Goal: Information Seeking & Learning: Learn about a topic

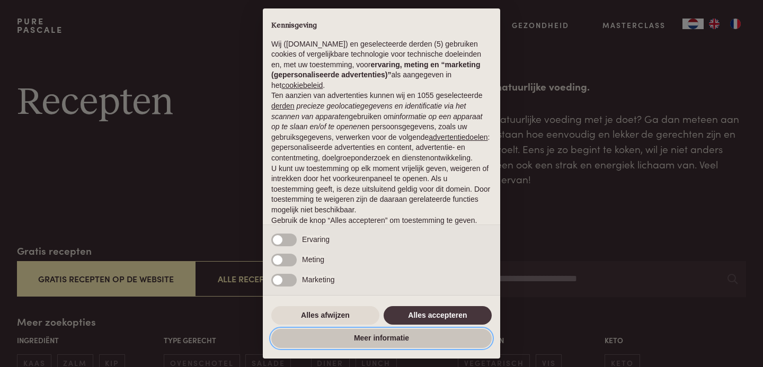
click at [373, 339] on button "Meer informatie" at bounding box center [381, 338] width 221 height 19
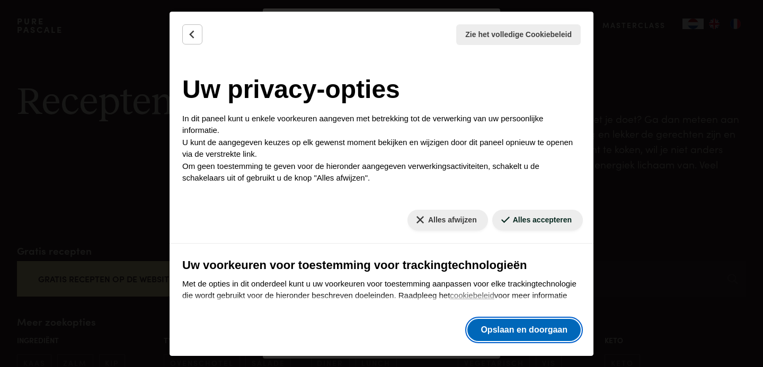
click at [512, 323] on button "Opslaan en doorgaan" at bounding box center [524, 330] width 113 height 22
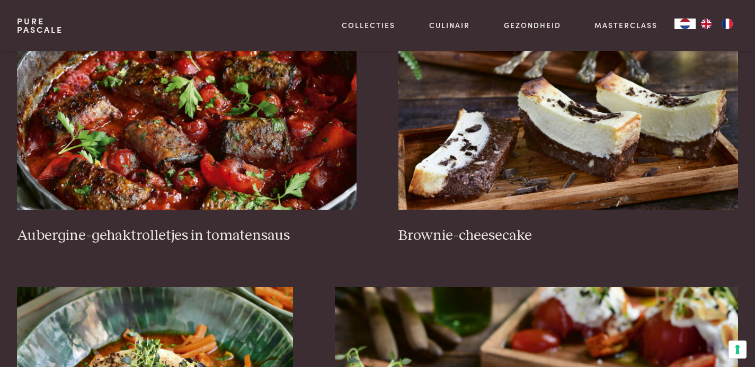
scroll to position [521, 0]
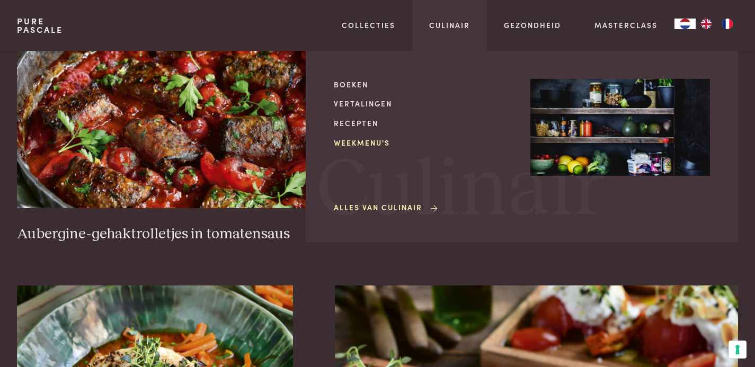
click at [366, 144] on link "Weekmenu's" at bounding box center [424, 142] width 180 height 11
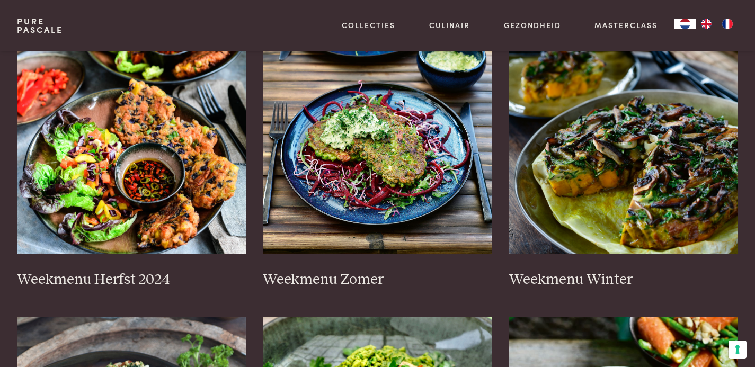
scroll to position [255, 0]
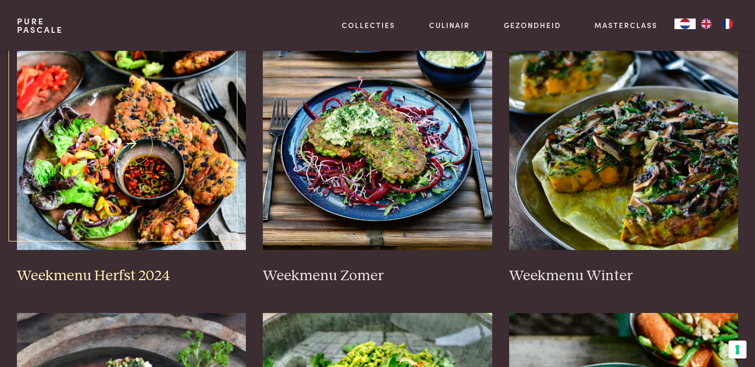
click at [109, 275] on h3 "Weekmenu Herfst 2024" at bounding box center [132, 276] width 230 height 19
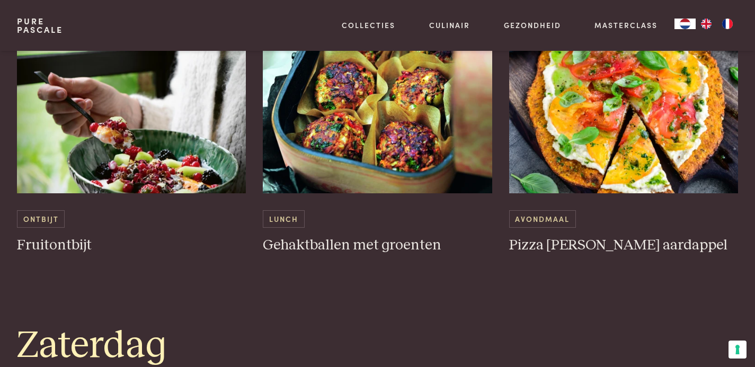
scroll to position [2405, 0]
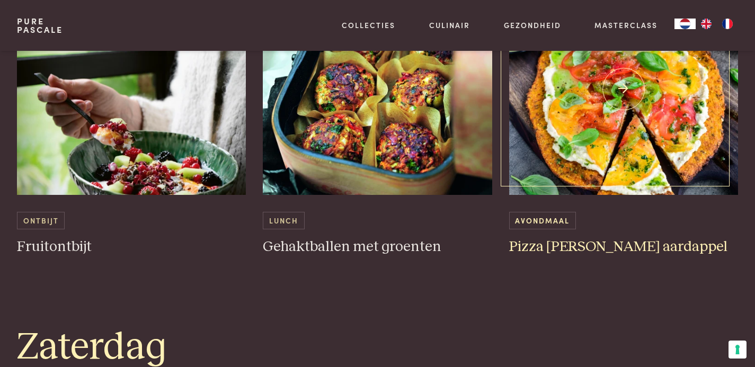
click at [575, 161] on img at bounding box center [624, 89] width 230 height 212
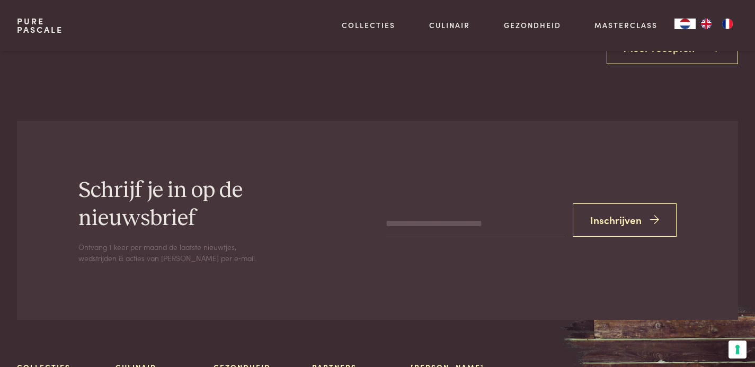
scroll to position [1801, 0]
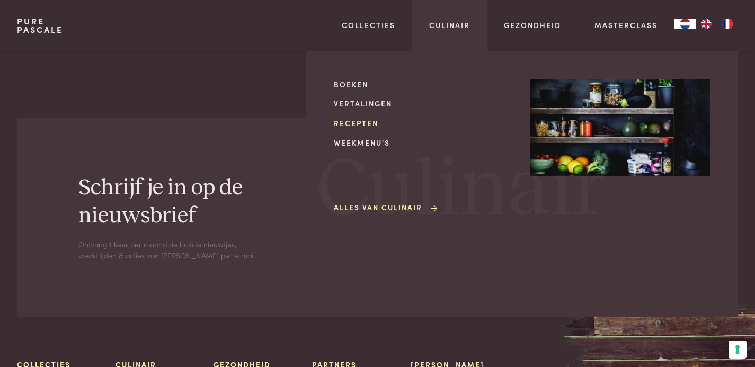
click at [366, 119] on link "Recepten" at bounding box center [424, 123] width 180 height 11
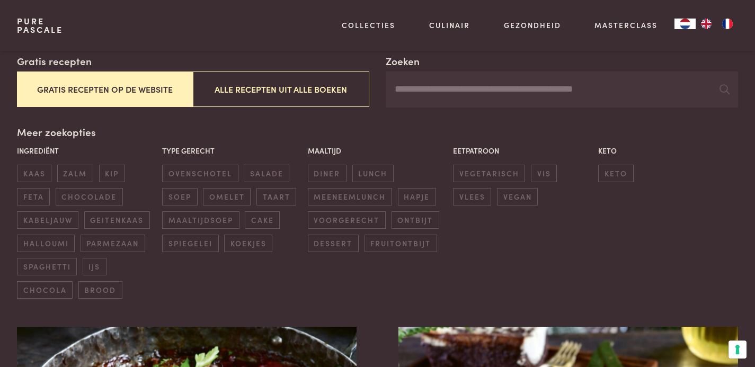
scroll to position [189, 0]
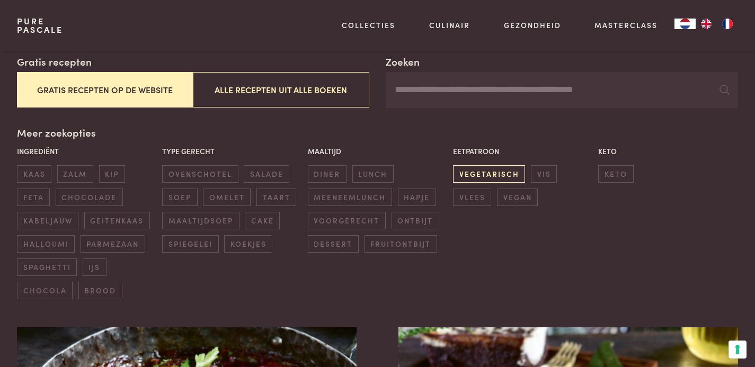
click at [469, 175] on span "vegetarisch" at bounding box center [489, 173] width 72 height 17
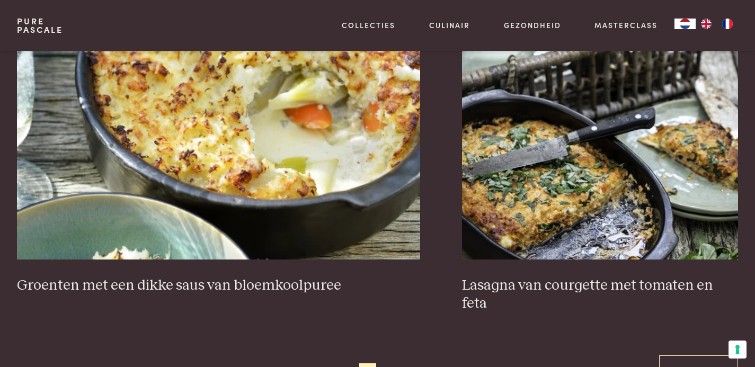
scroll to position [1933, 0]
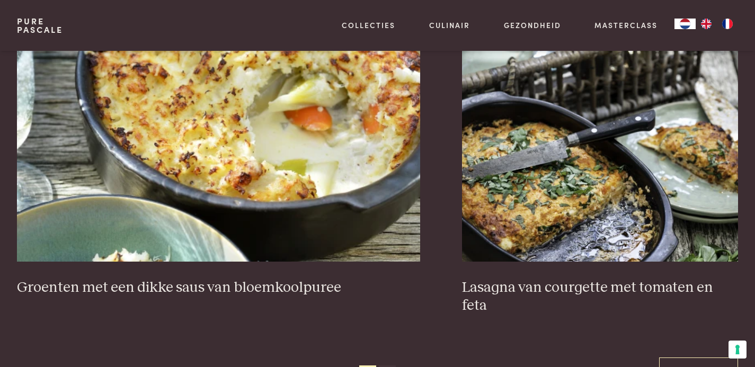
click at [389, 366] on span "2" at bounding box center [387, 374] width 17 height 17
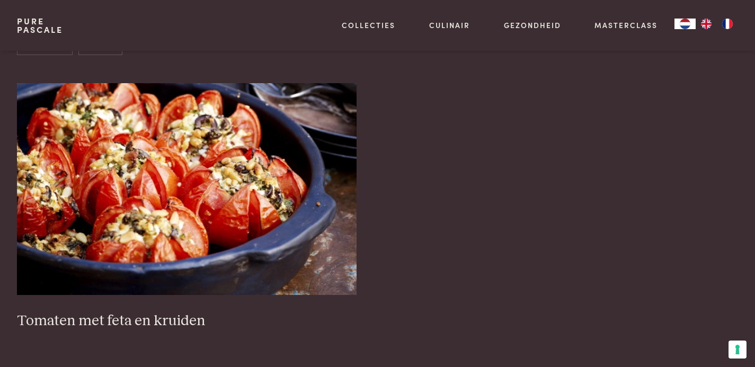
scroll to position [435, 0]
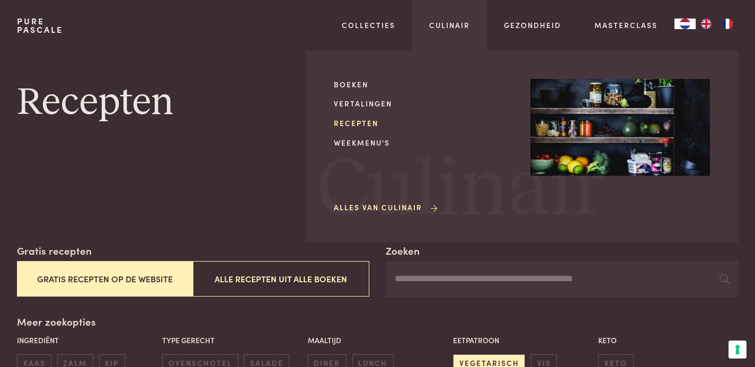
click at [363, 124] on link "Recepten" at bounding box center [424, 123] width 180 height 11
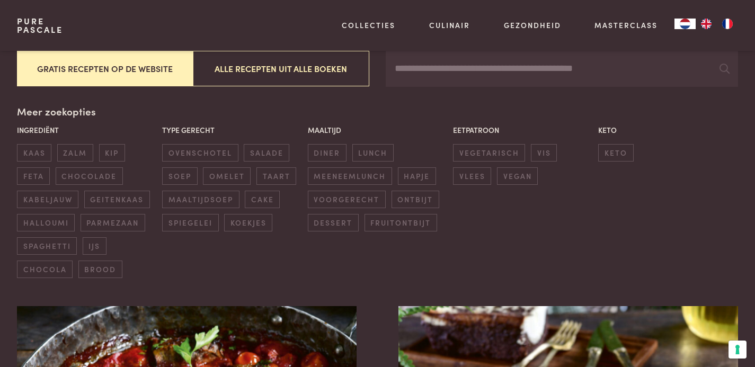
scroll to position [212, 0]
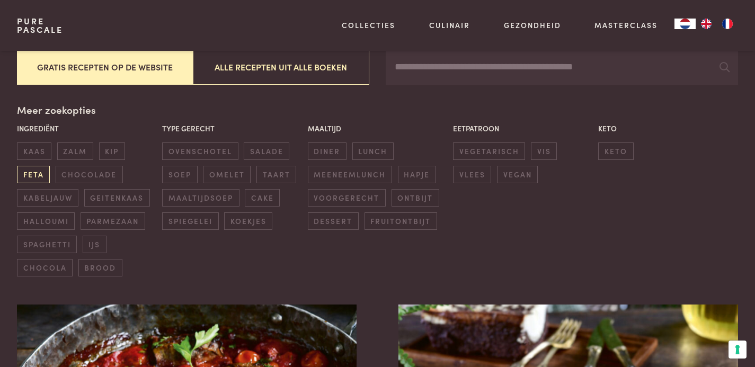
click at [35, 179] on span "feta" at bounding box center [33, 174] width 33 height 17
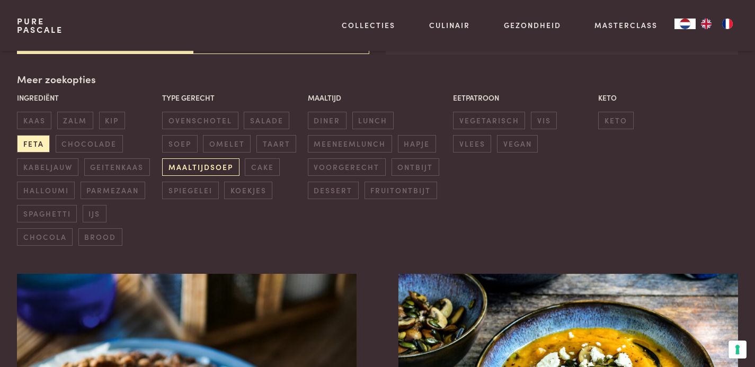
scroll to position [243, 0]
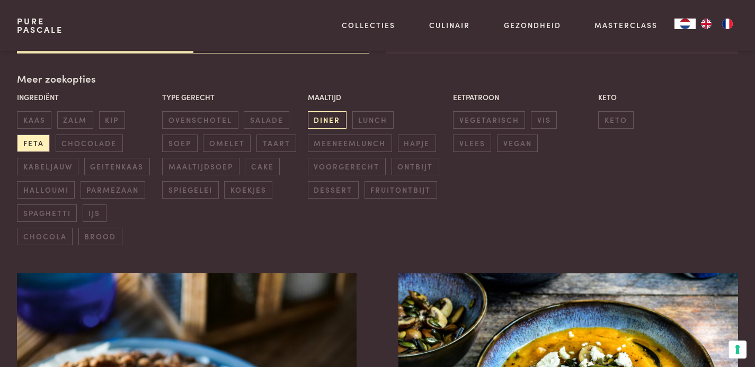
click at [330, 118] on span "diner" at bounding box center [327, 119] width 39 height 17
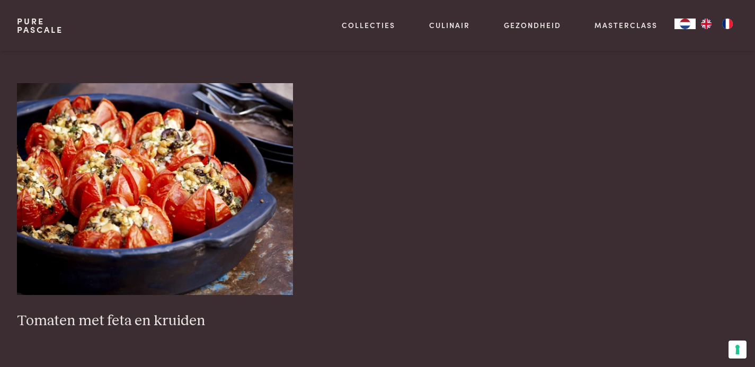
scroll to position [744, 0]
